Goal: Information Seeking & Learning: Learn about a topic

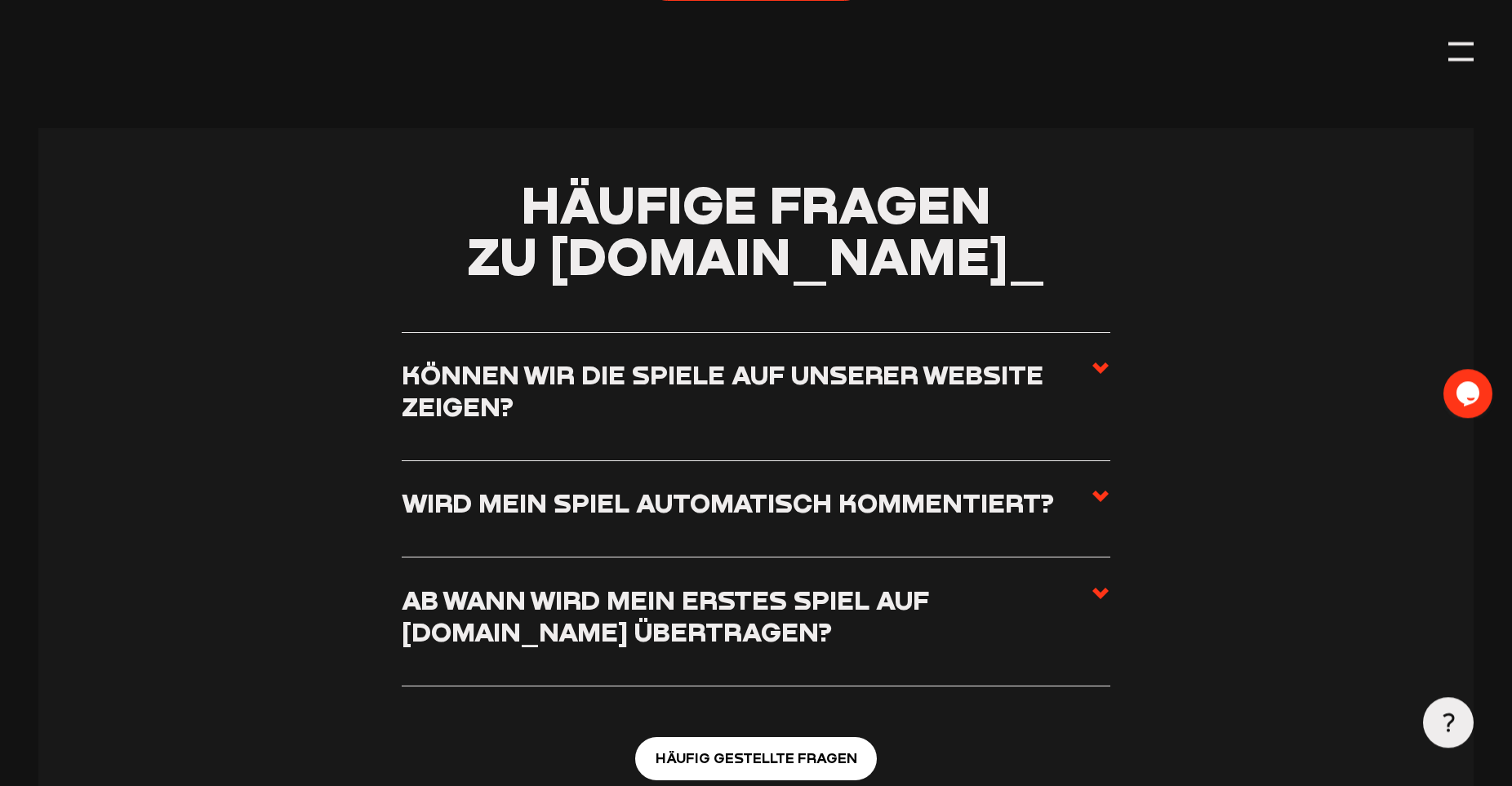
scroll to position [5828, 0]
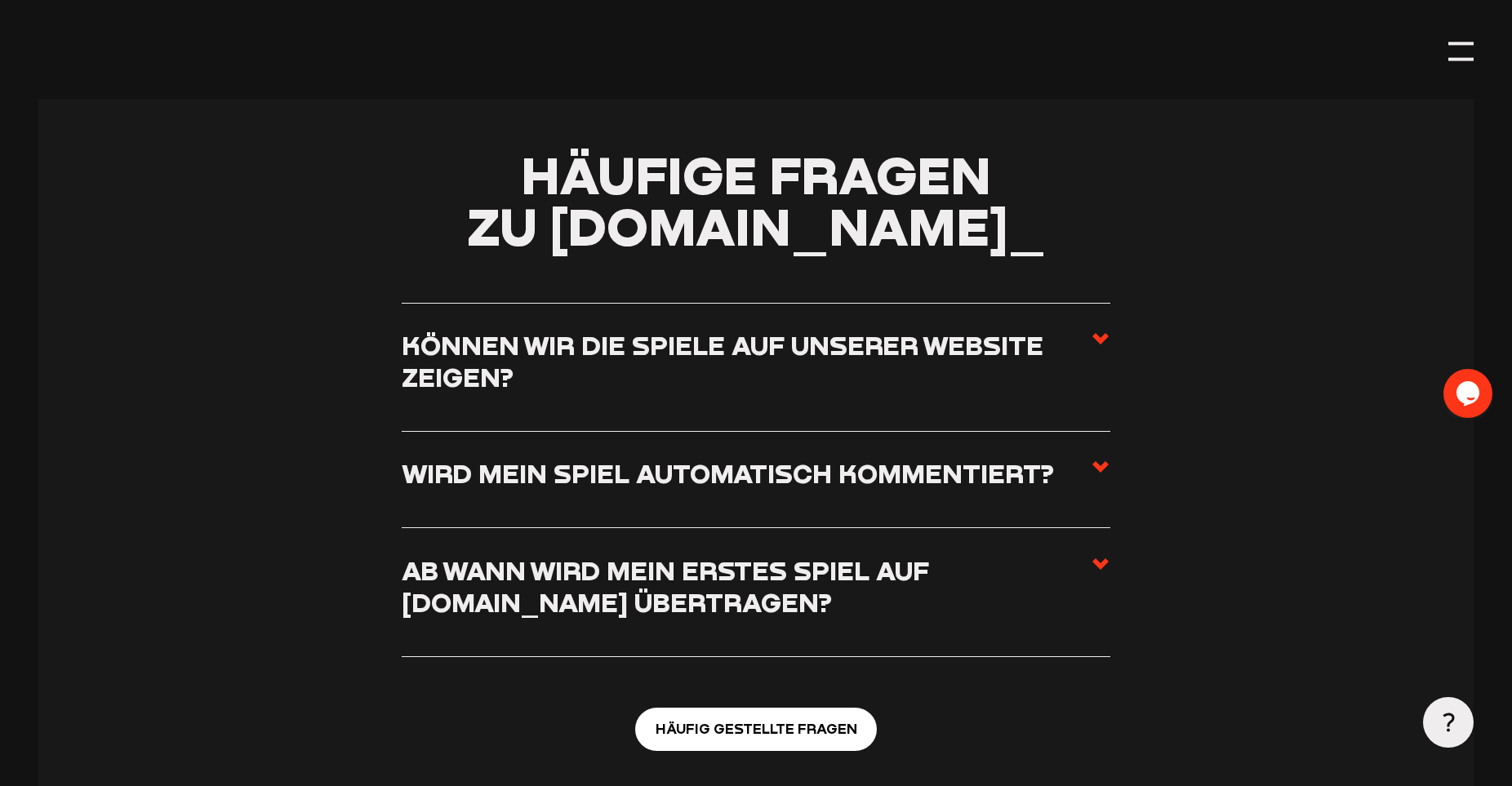
click at [1100, 333] on use at bounding box center [1100, 338] width 16 height 11
click at [0, 0] on input "Können wir die Spiele auf unserer Website zeigen?" at bounding box center [0, 0] width 0 height 0
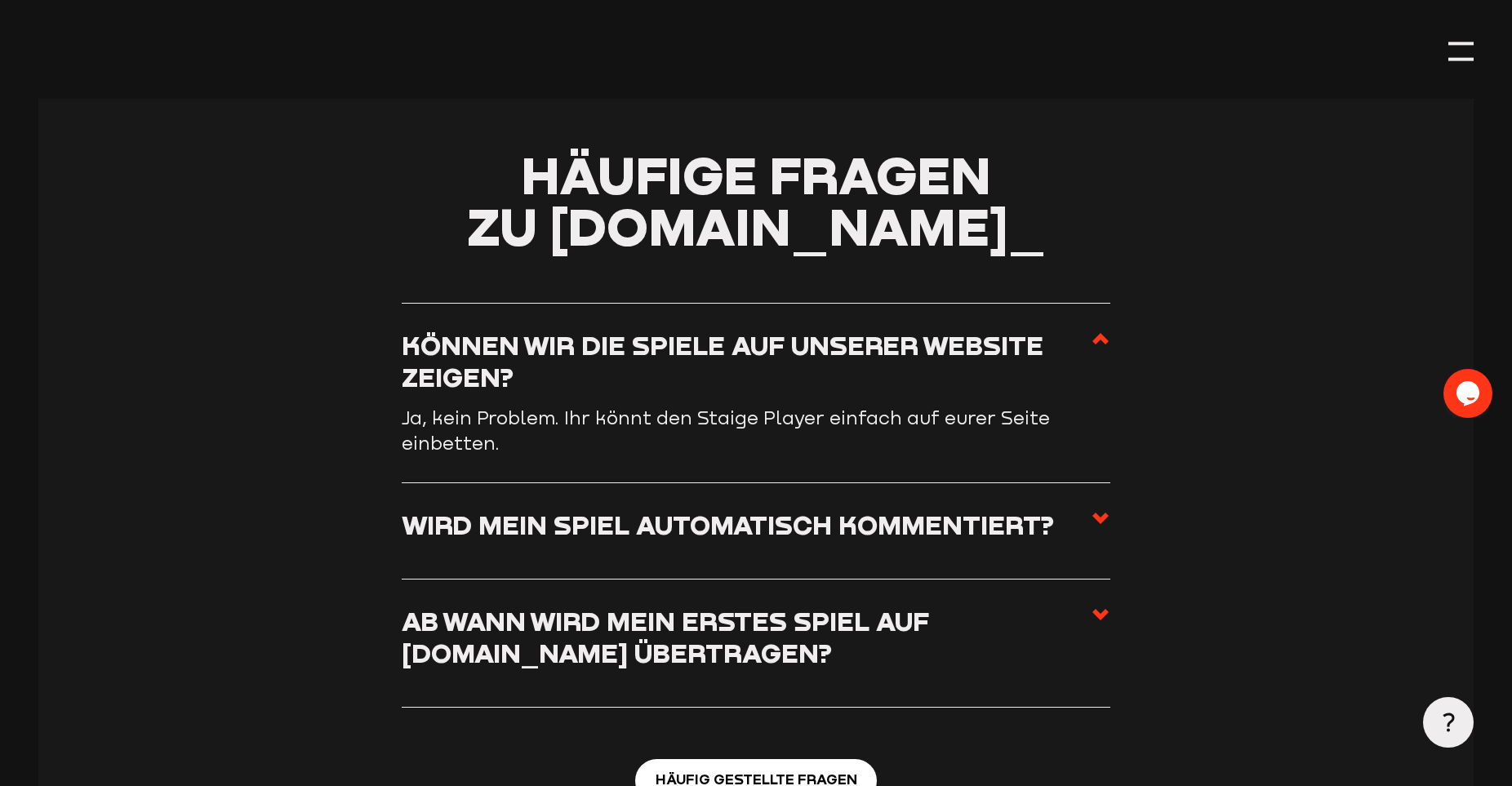
click at [1100, 333] on use at bounding box center [1100, 338] width 16 height 11
click at [0, 0] on input "Können wir die Spiele auf unserer Website zeigen?" at bounding box center [0, 0] width 0 height 0
click at [1088, 508] on label "Wird mein Spiel automatisch kommentiert?" at bounding box center [756, 530] width 708 height 45
click at [0, 0] on input "Wird mein Spiel automatisch kommentiert?" at bounding box center [0, 0] width 0 height 0
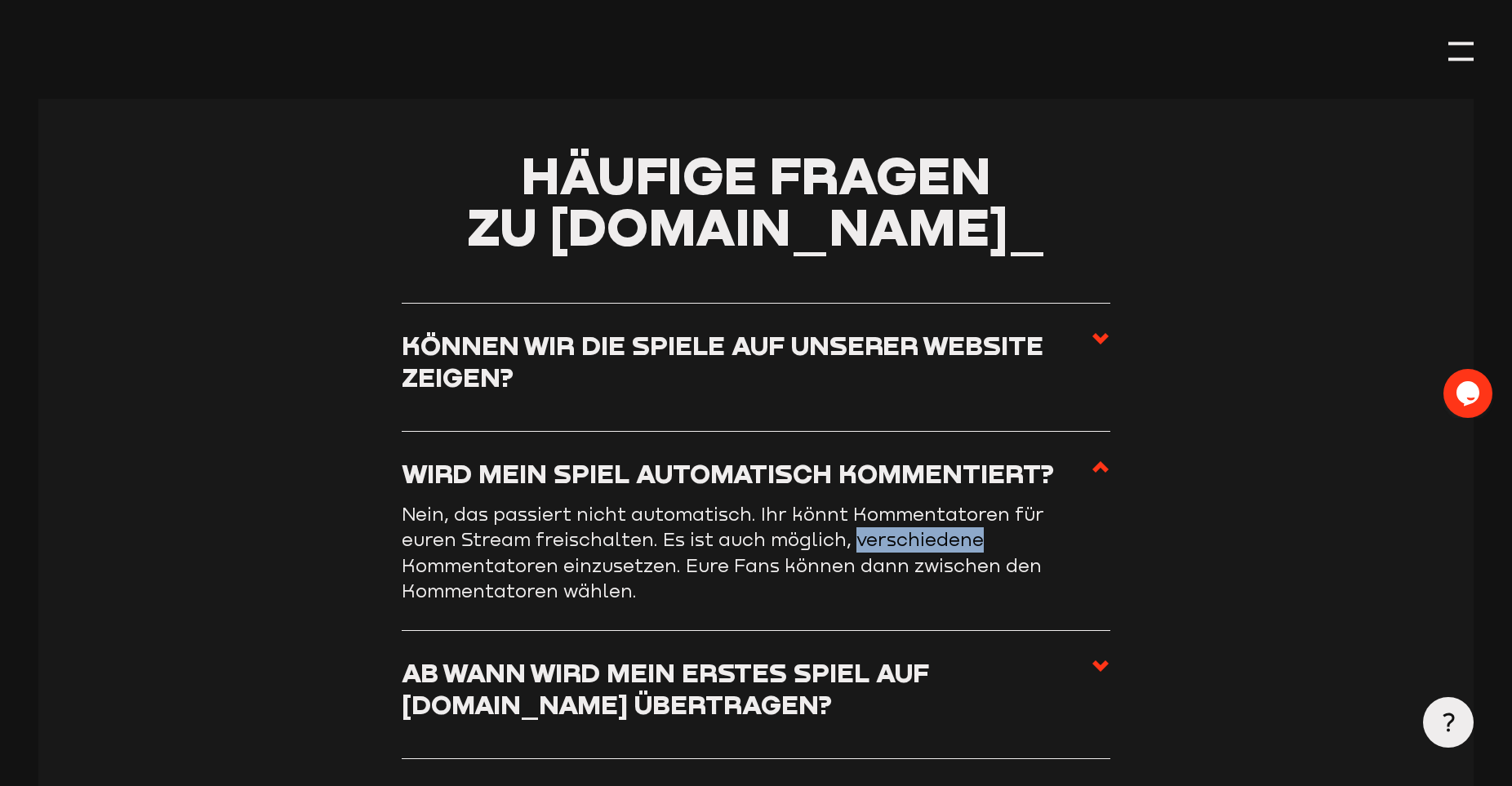
click at [1088, 502] on article "Nein, das passiert nicht automatisch. Ihr könnt Kommentatoren für euren Stream …" at bounding box center [756, 552] width 708 height 102
click at [1096, 661] on use at bounding box center [1100, 666] width 16 height 11
click at [0, 0] on input "Ab wann wird mein erstes Spiel auf Staige.tv übertragen?" at bounding box center [0, 0] width 0 height 0
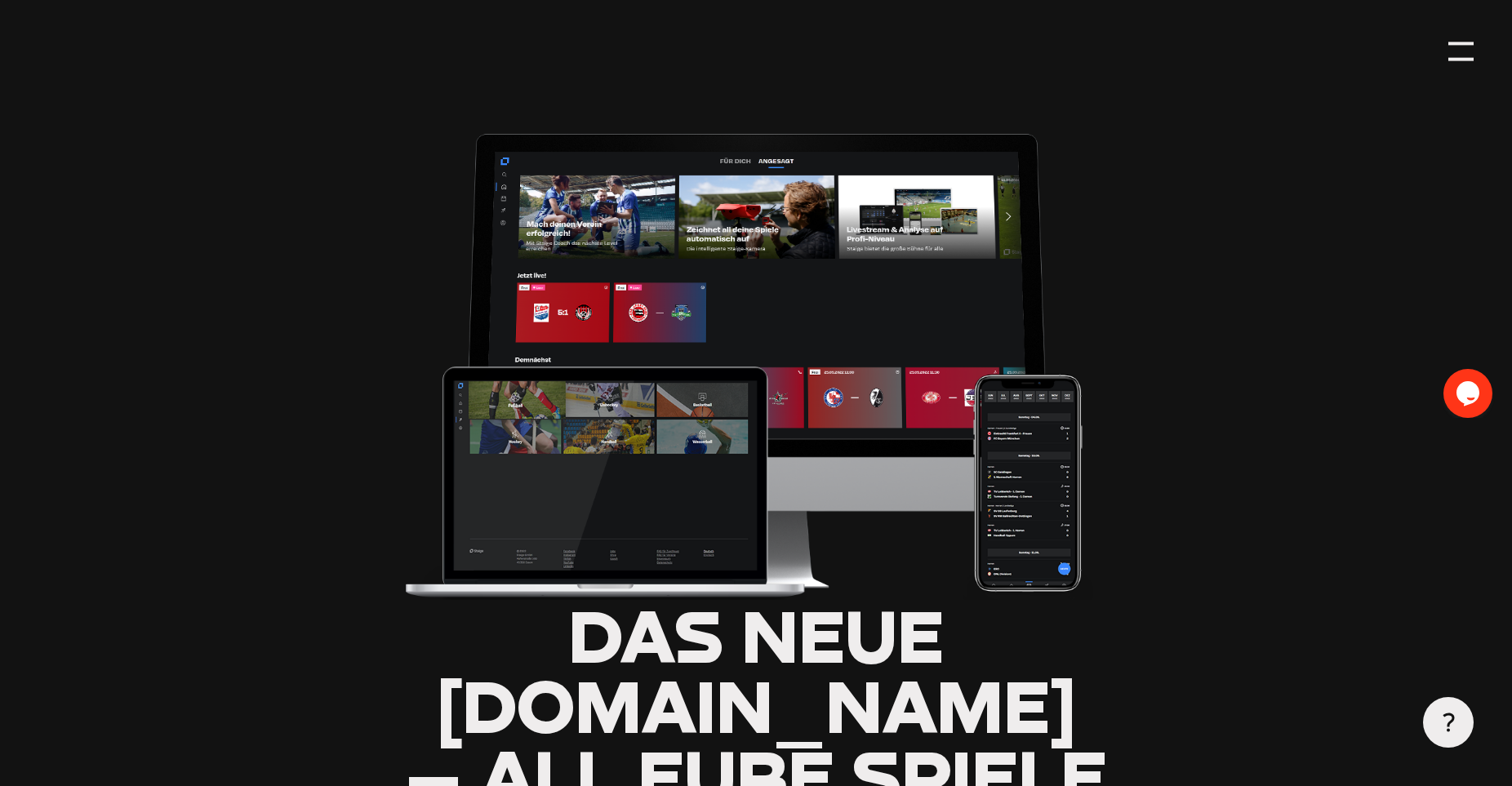
scroll to position [0, 0]
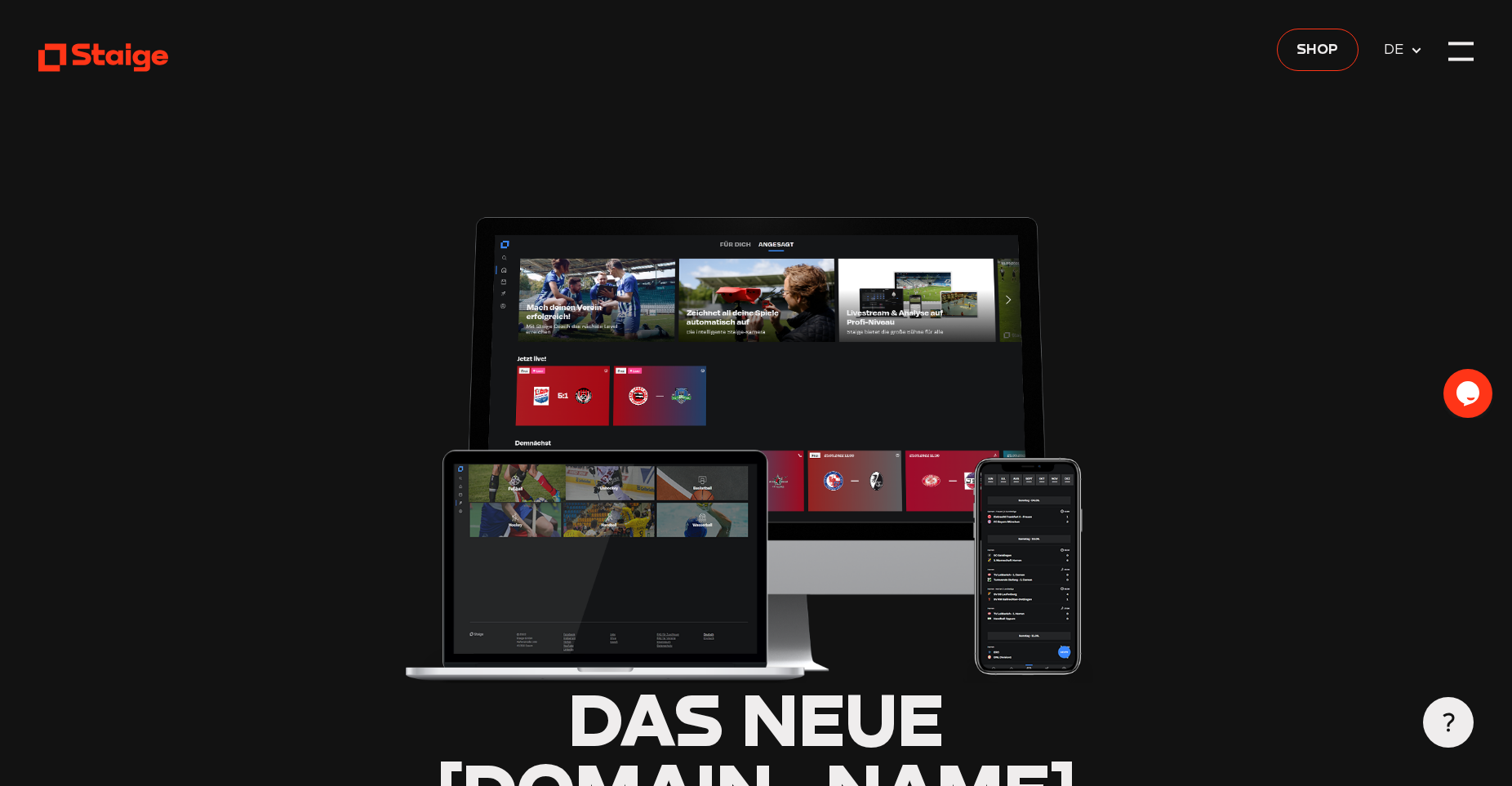
click at [118, 60] on icon at bounding box center [103, 57] width 130 height 31
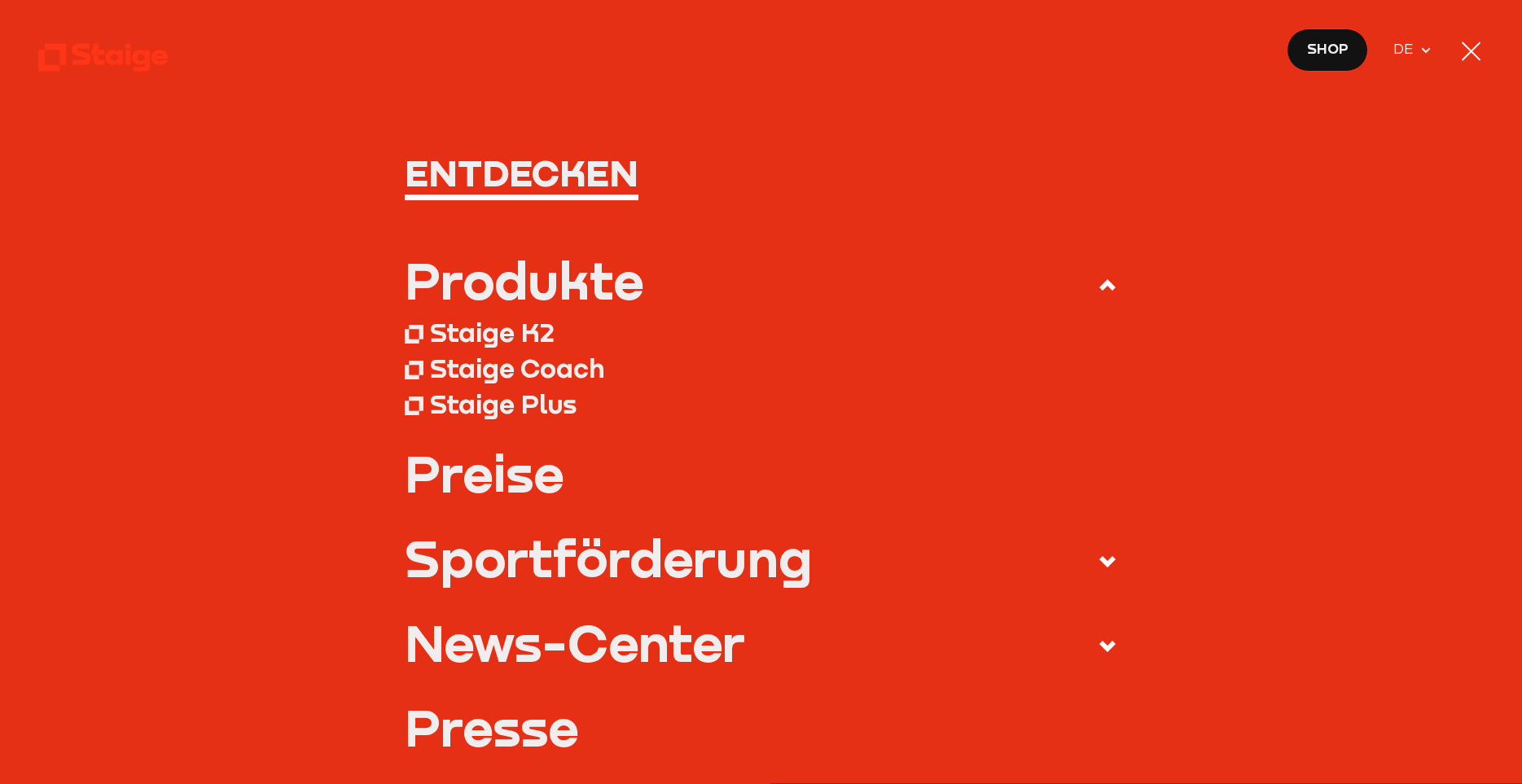
type input "0.8"
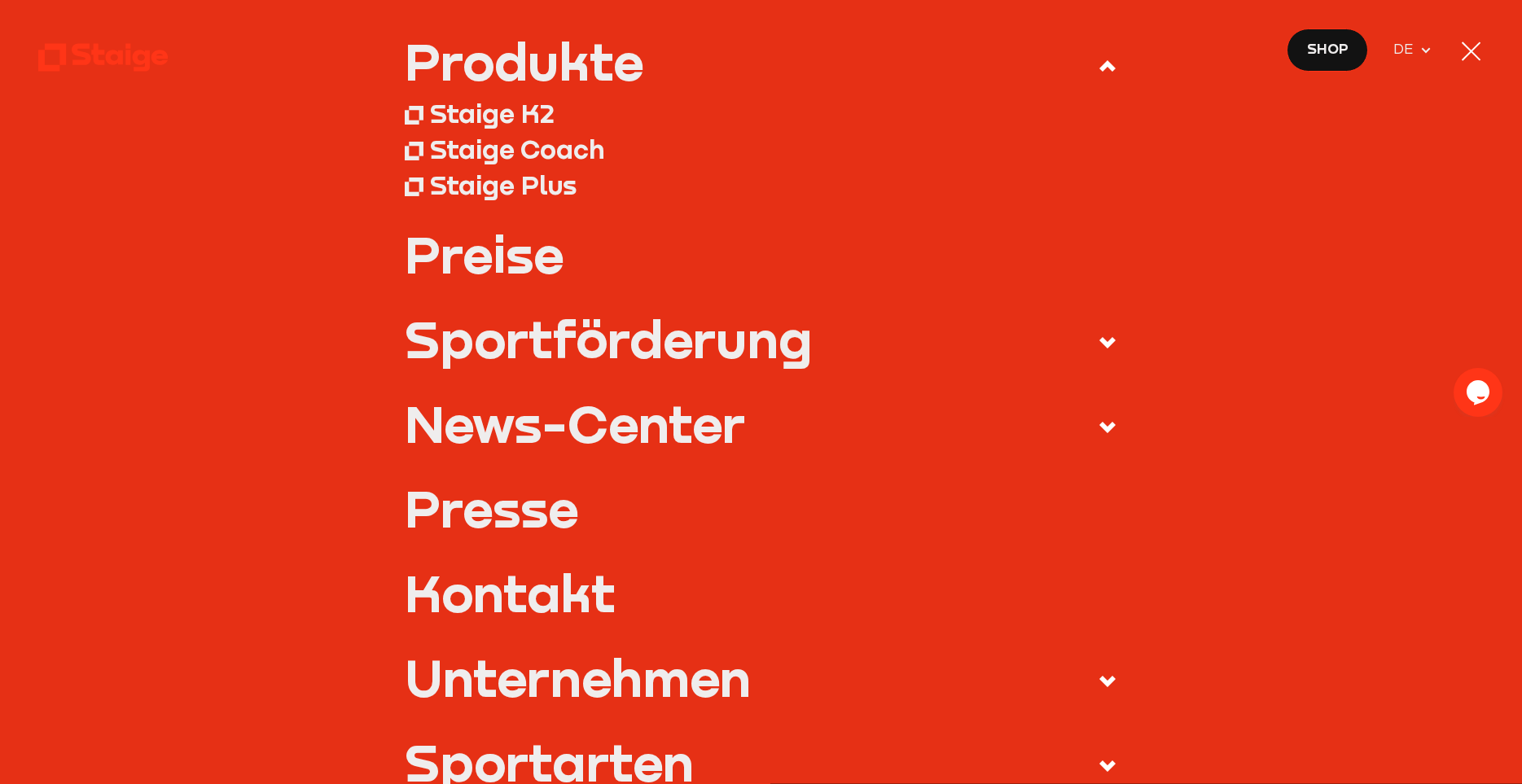
scroll to position [152, 0]
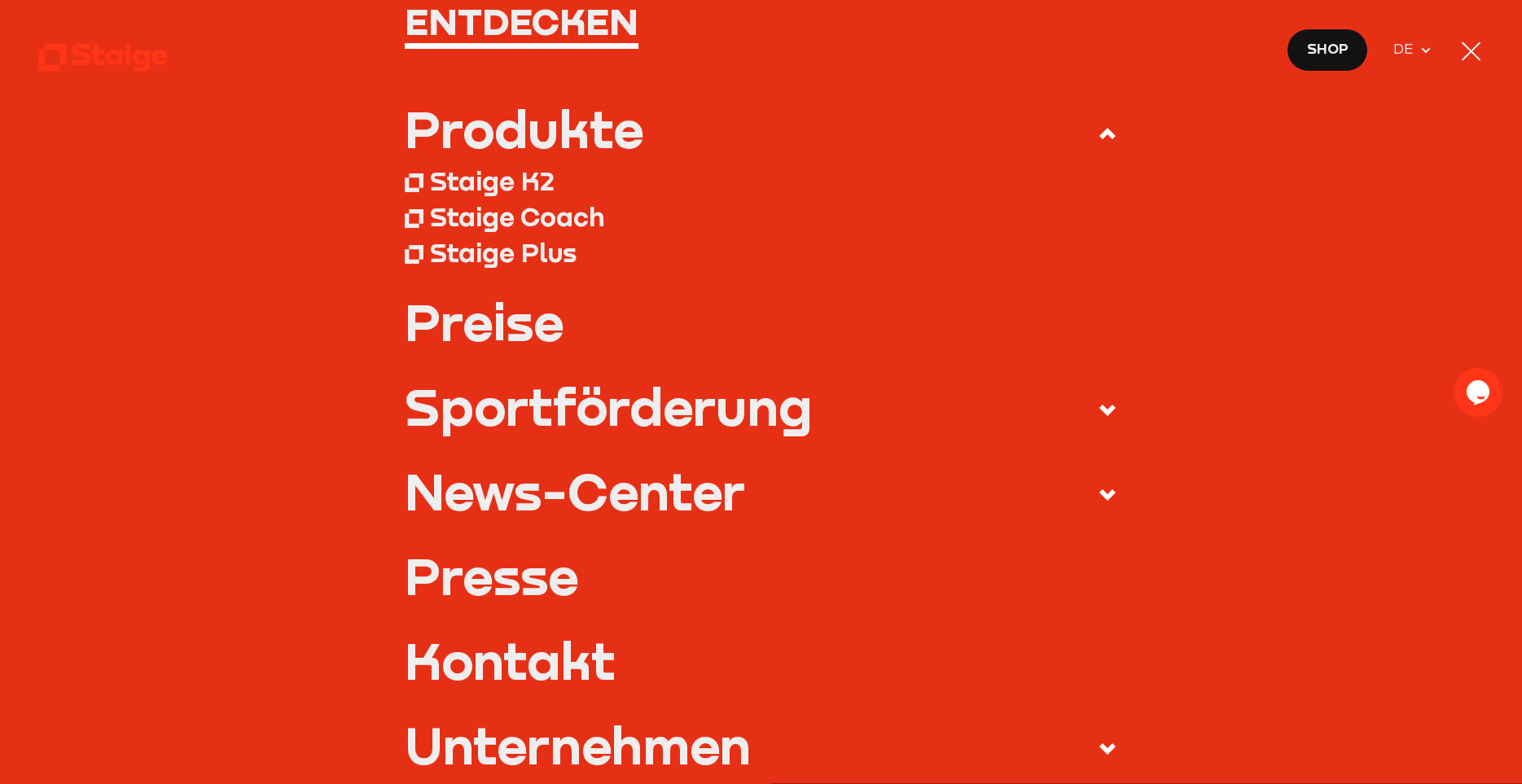
click at [647, 413] on div "Sportförderung" at bounding box center [608, 407] width 407 height 51
click at [0, 0] on input "Sportförderung" at bounding box center [0, 0] width 0 height 0
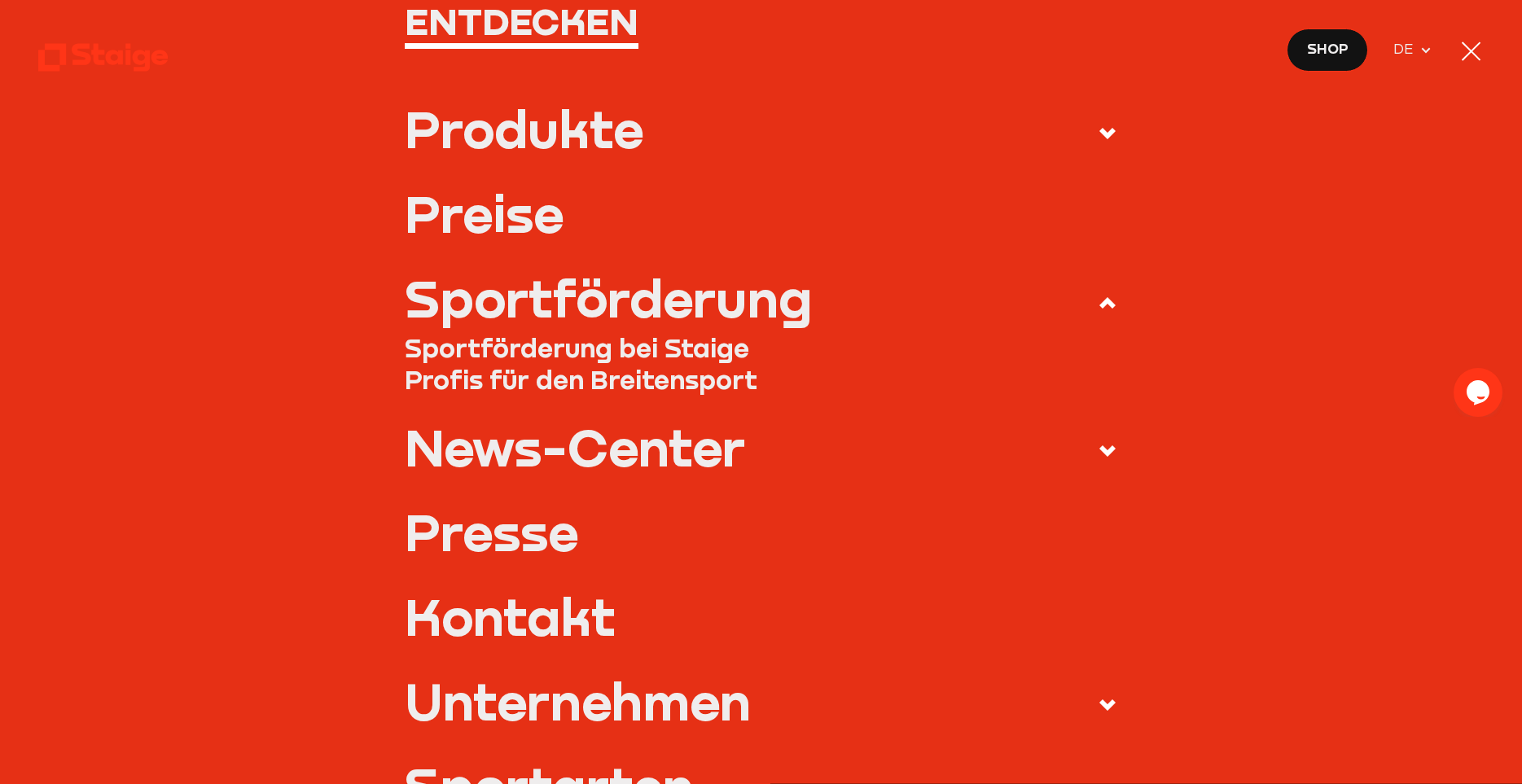
click at [647, 413] on li "Sportförderung Sportförderung bei Staige Profis für den Breitensport" at bounding box center [761, 347] width 713 height 148
click at [486, 216] on link "Preise" at bounding box center [761, 213] width 713 height 51
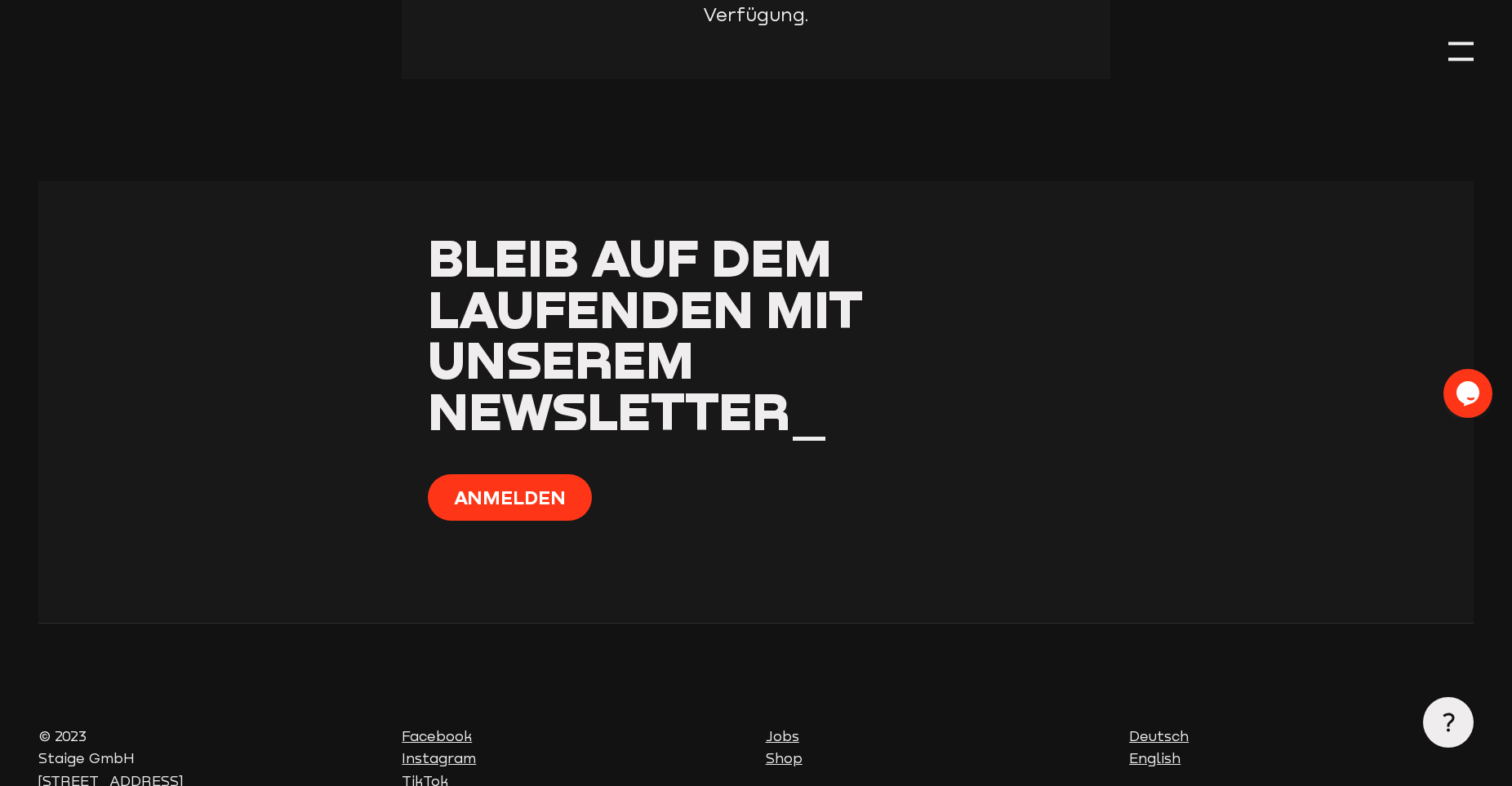
scroll to position [1658, 0]
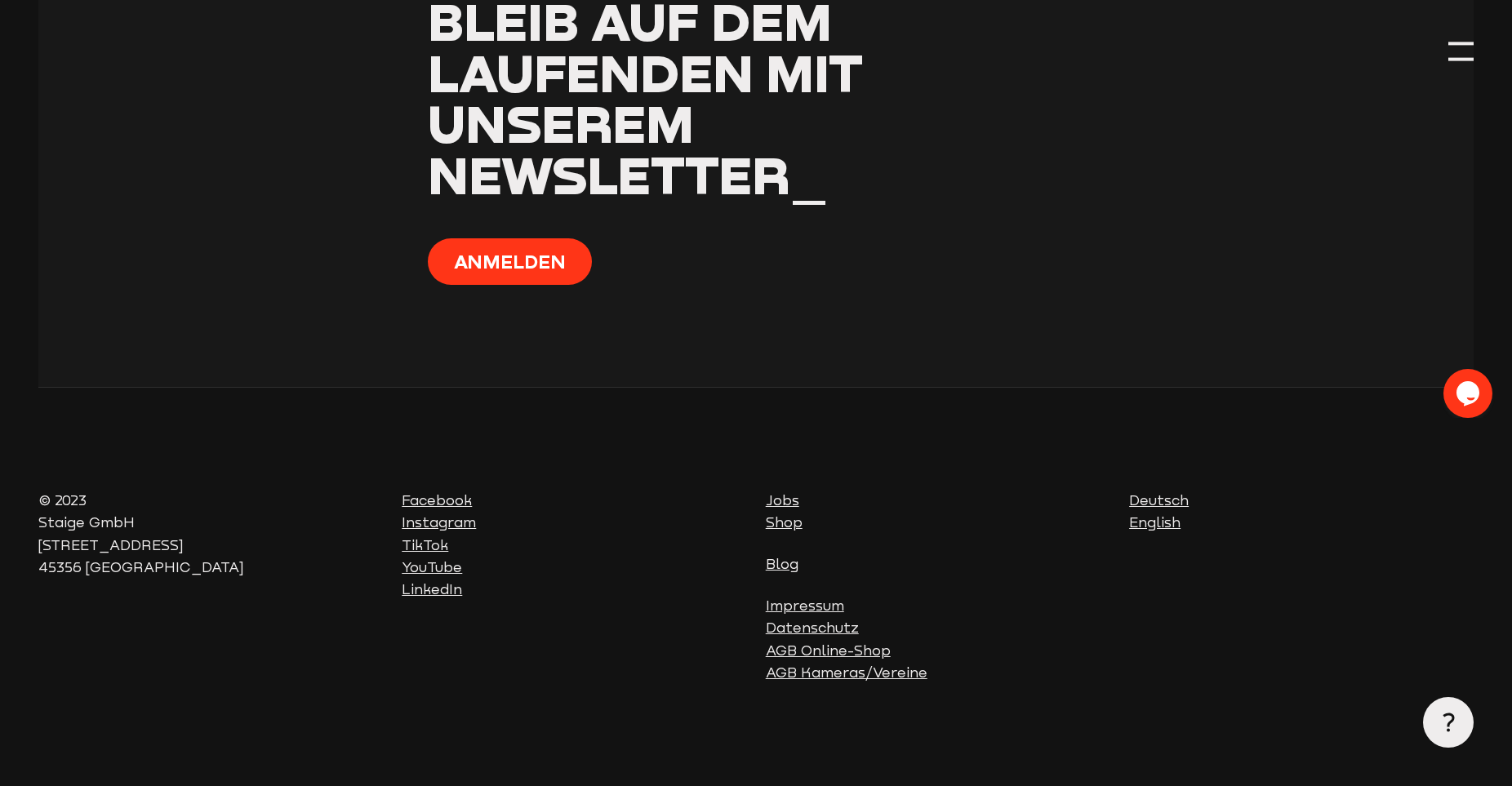
click at [790, 525] on link "Shop" at bounding box center [785, 522] width 37 height 16
